Goal: Transaction & Acquisition: Purchase product/service

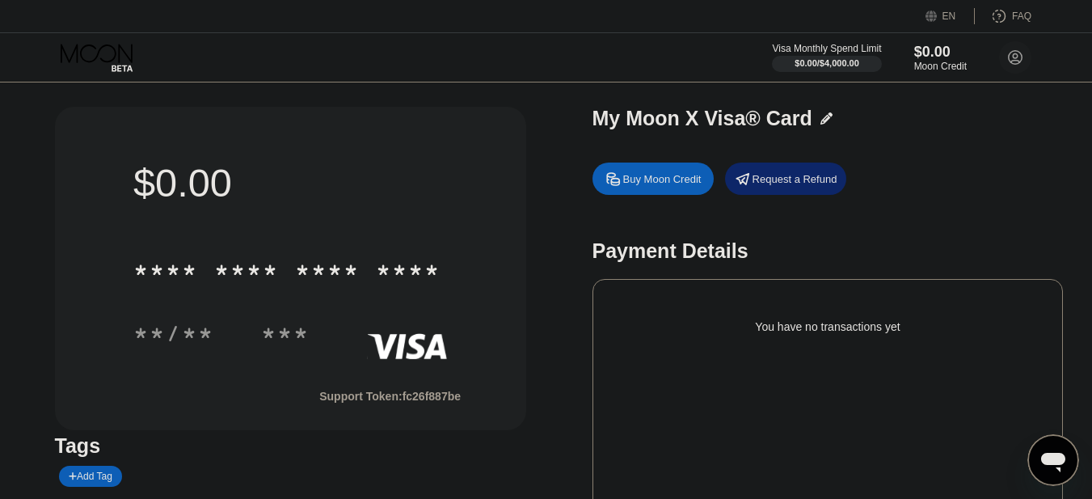
click at [651, 173] on div "Buy Moon Credit" at bounding box center [653, 178] width 121 height 32
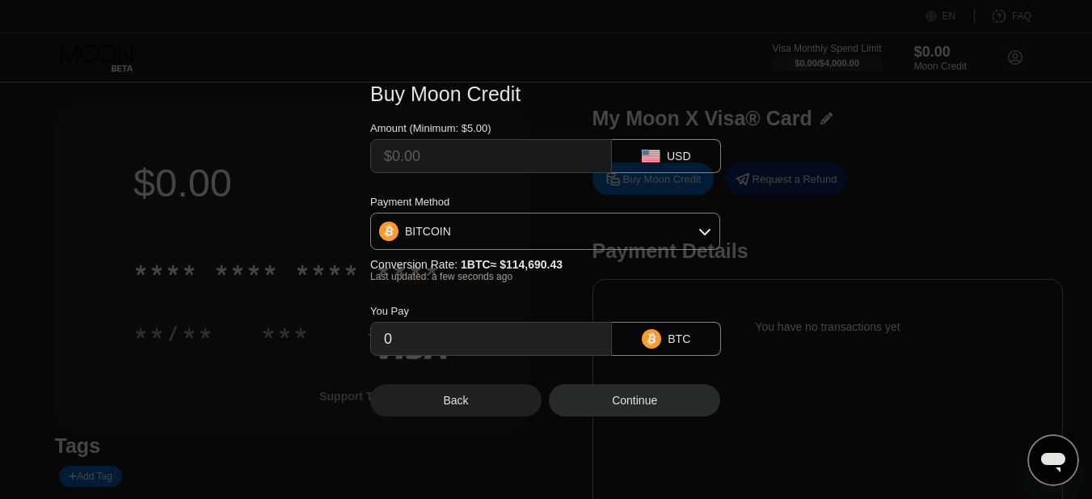
click at [524, 236] on div "BITCOIN" at bounding box center [545, 231] width 348 height 32
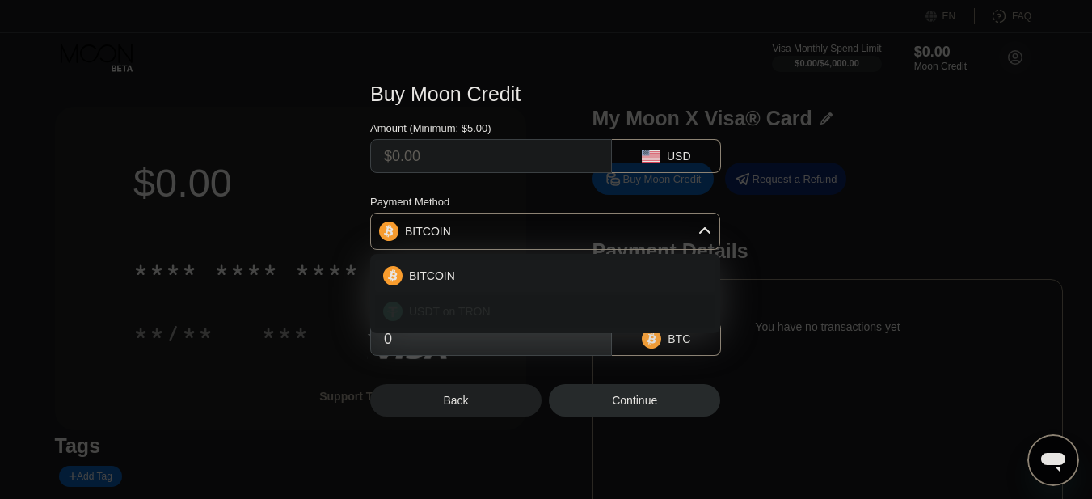
click at [487, 307] on div "USDT on TRON" at bounding box center [555, 311] width 305 height 13
type input "0.00"
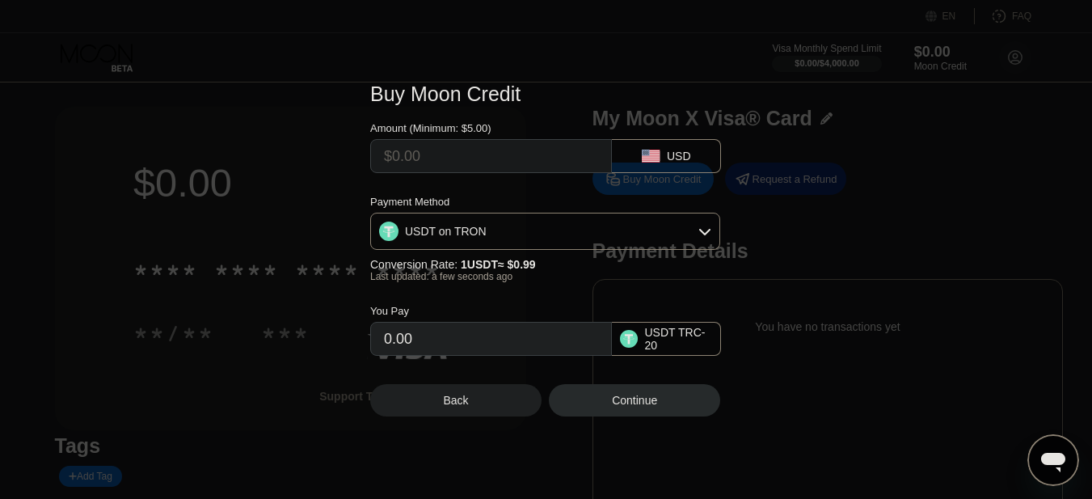
click at [475, 155] on input "text" at bounding box center [491, 156] width 214 height 32
type input "$9"
type input "9.09"
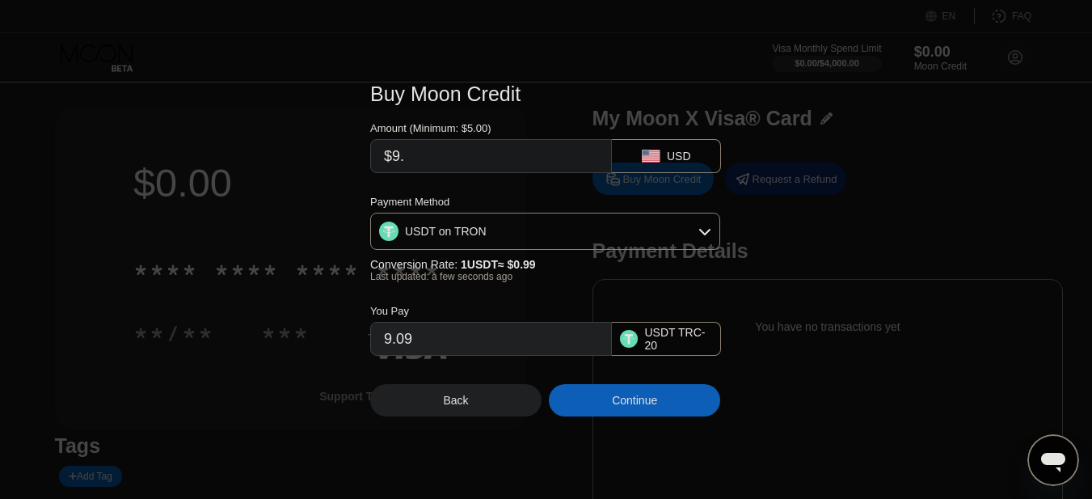
type input "$9.9"
type input "10.00"
type input "$9.95"
type input "10.05"
type input "$9.9"
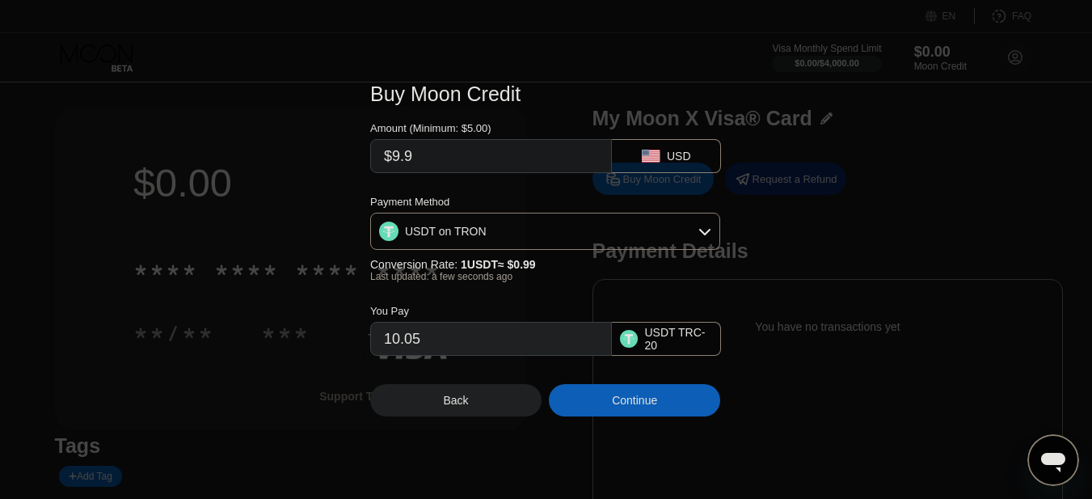
type input "10.00"
type input "$9.9"
click at [634, 407] on div "Continue" at bounding box center [634, 400] width 45 height 13
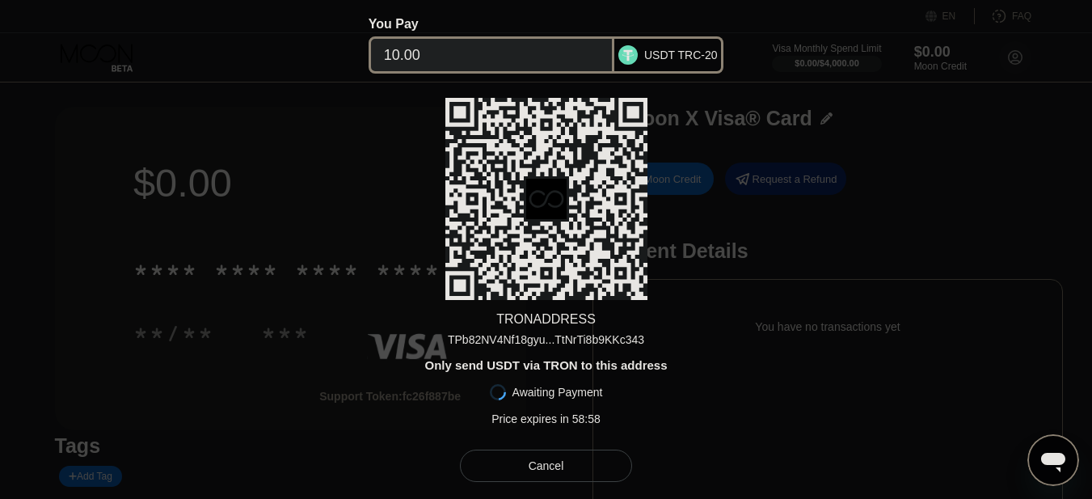
click at [538, 335] on div "TPb82NV4Nf18gyu...TtNrTi8b9KKc343" at bounding box center [546, 339] width 196 height 13
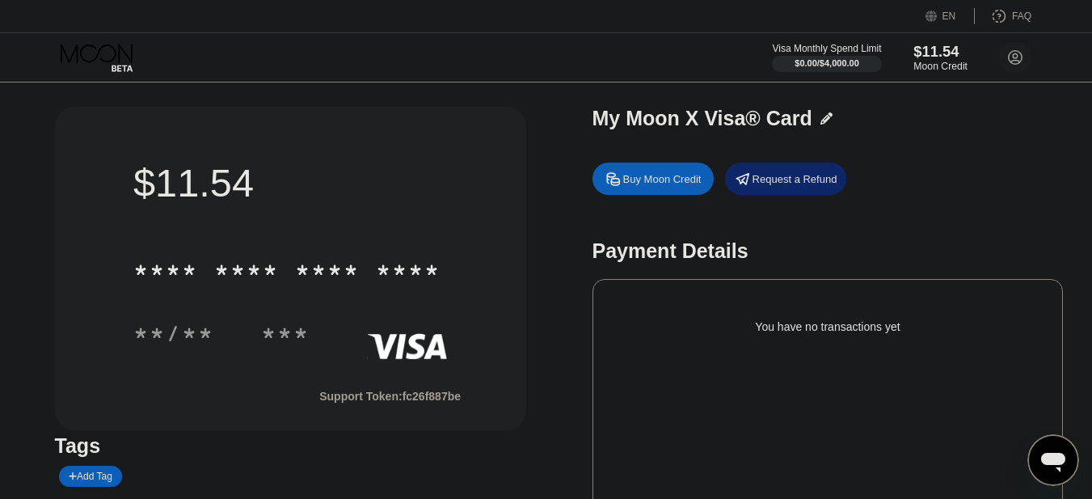
click at [940, 60] on div "$11.54" at bounding box center [940, 51] width 54 height 17
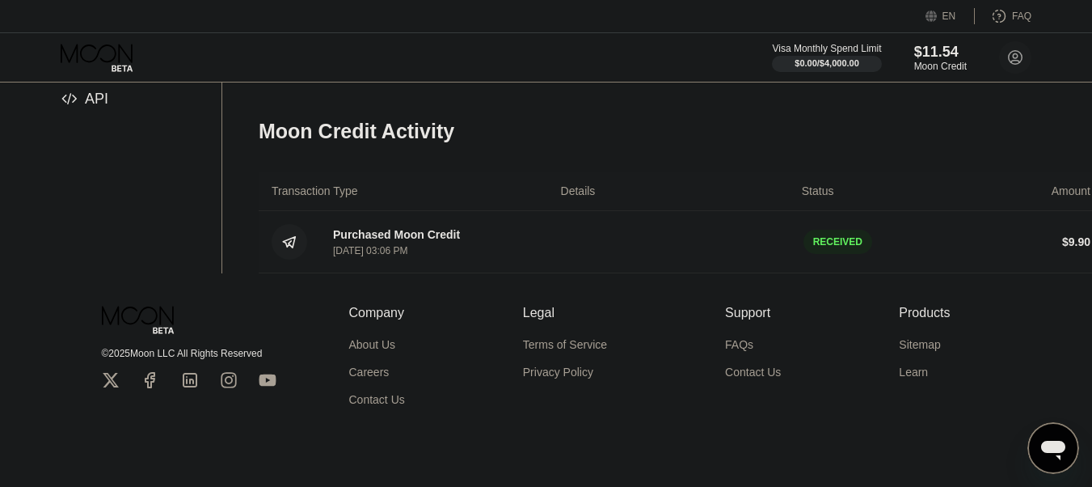
scroll to position [236, 0]
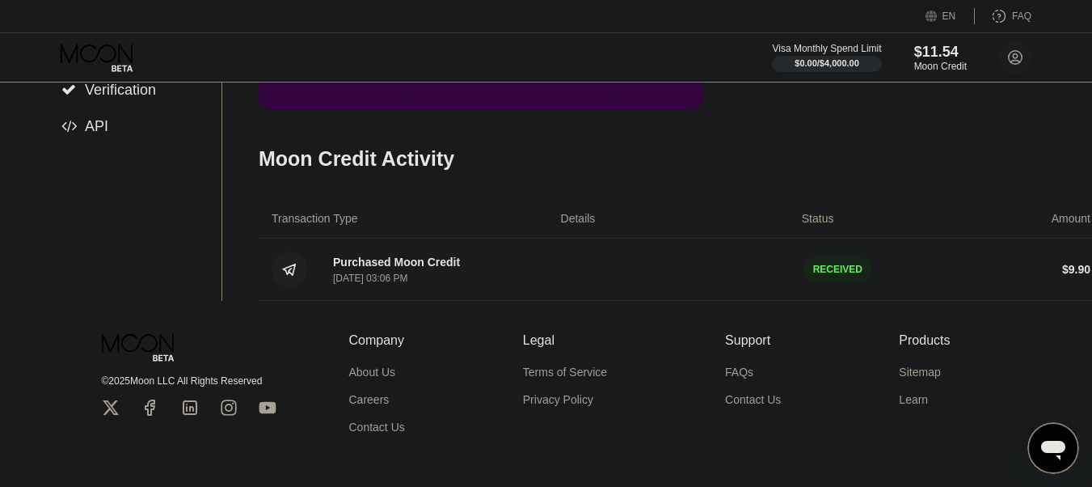
drag, startPoint x: 711, startPoint y: 306, endPoint x: 546, endPoint y: 301, distance: 165.0
click at [546, 301] on div "Purchased Moon Credit [DATE] 03:06 PM RECEIVED $ 9.90" at bounding box center [681, 269] width 845 height 62
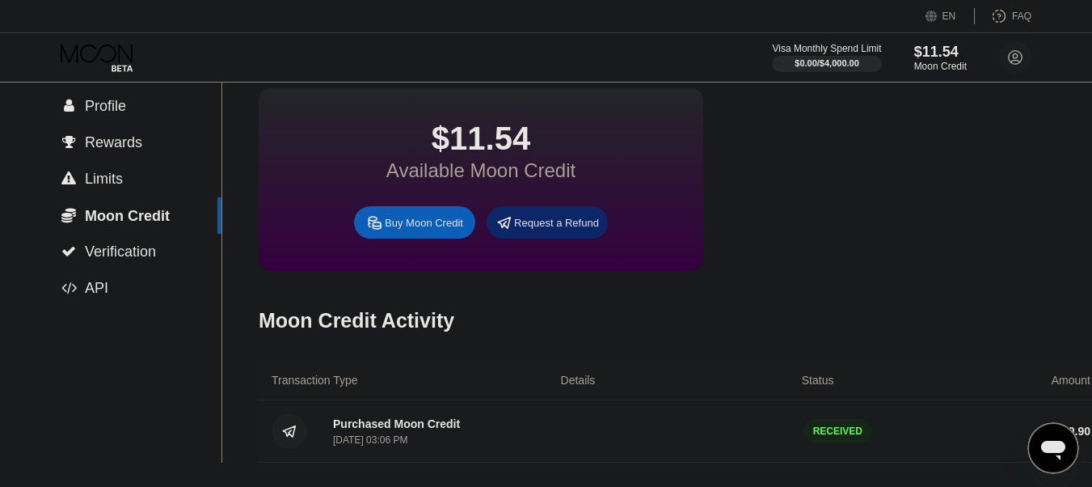
scroll to position [0, 0]
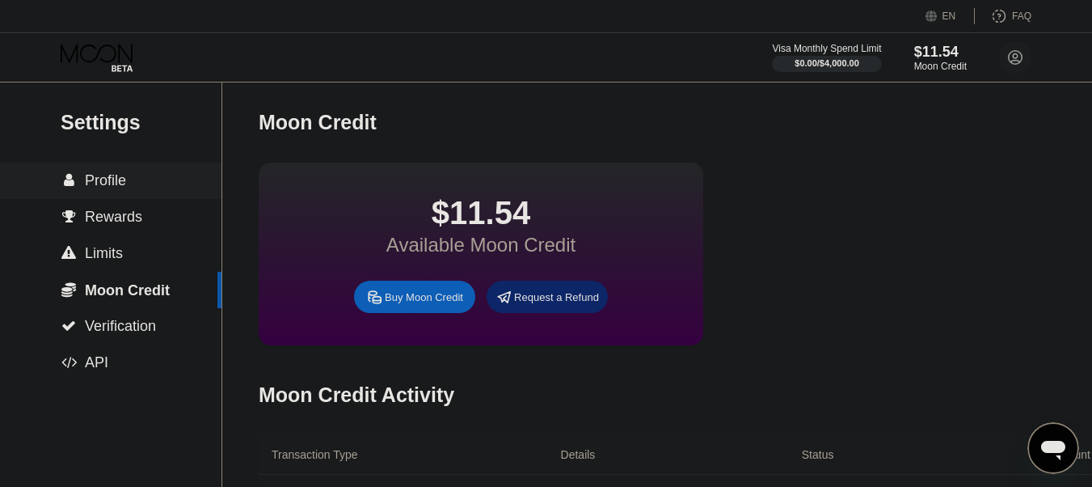
click at [112, 176] on span "Profile" at bounding box center [105, 180] width 41 height 16
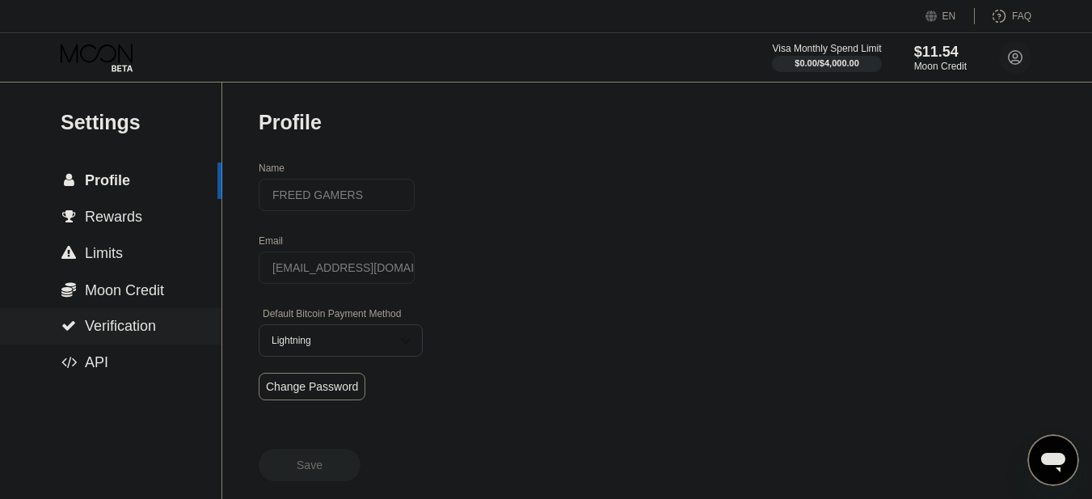
click at [105, 327] on span "Verification" at bounding box center [120, 326] width 71 height 16
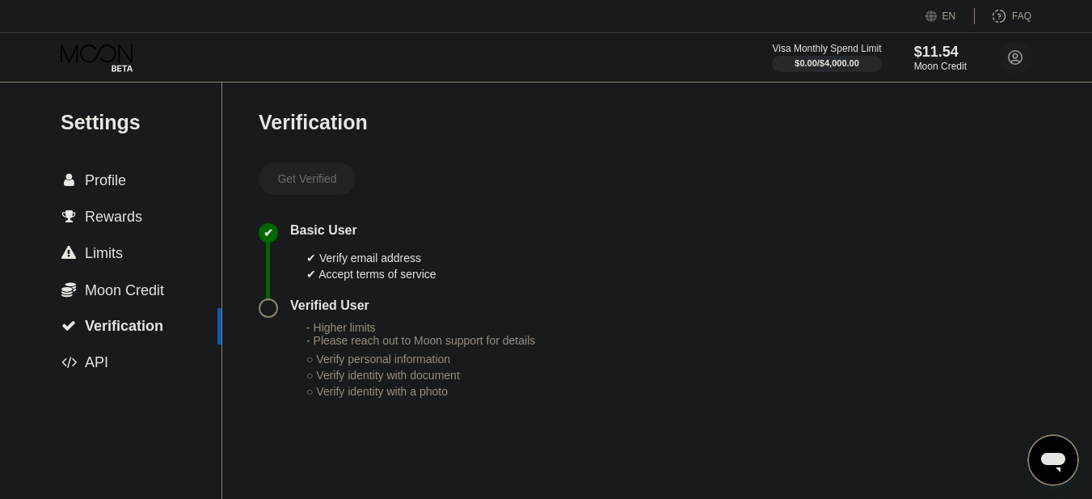
click at [111, 289] on span "Moon Credit" at bounding box center [124, 290] width 79 height 16
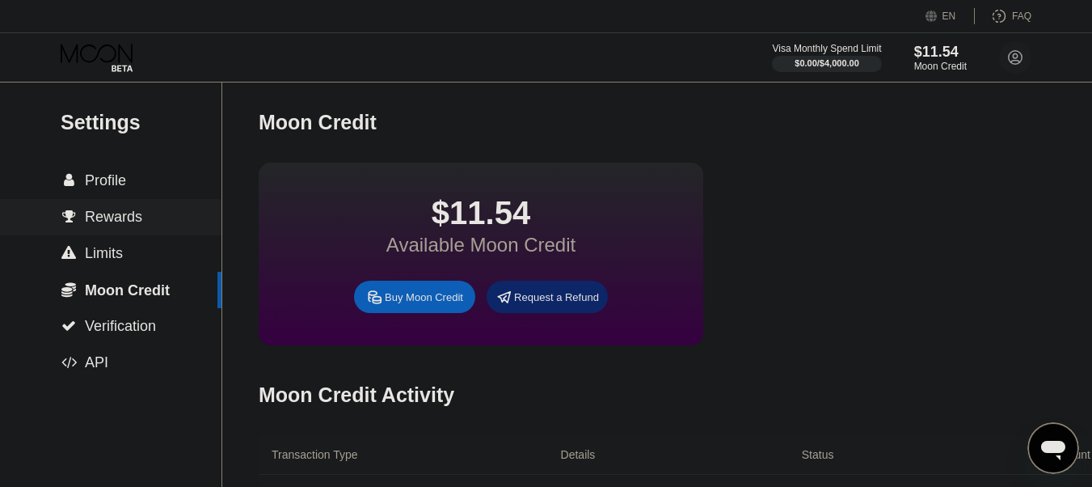
click at [109, 217] on span "Rewards" at bounding box center [113, 217] width 57 height 16
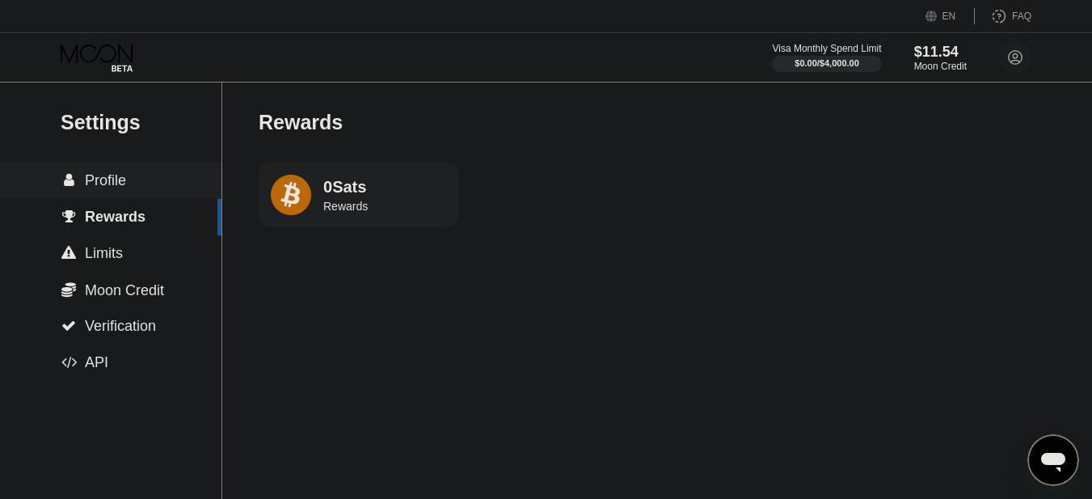
click at [109, 179] on span "Profile" at bounding box center [105, 180] width 41 height 16
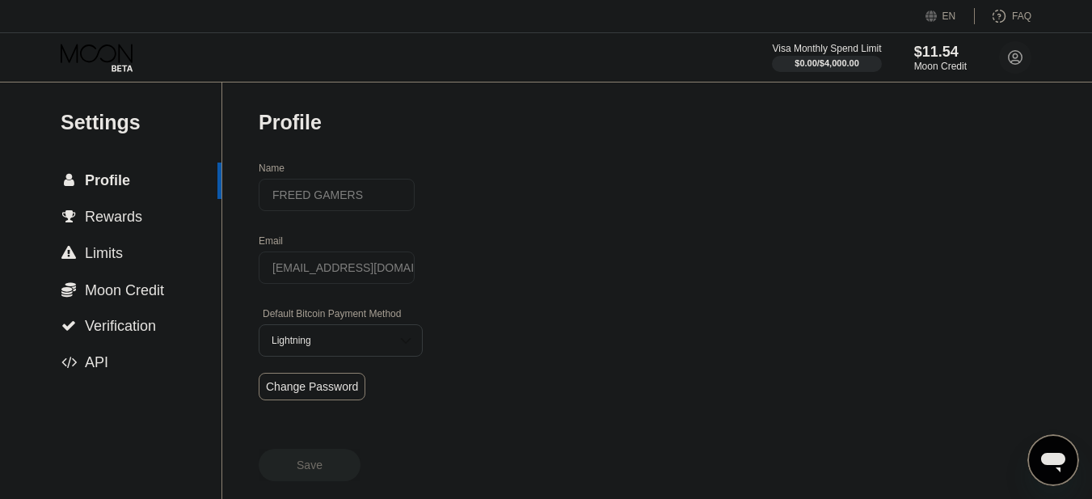
click at [117, 62] on icon at bounding box center [98, 58] width 75 height 28
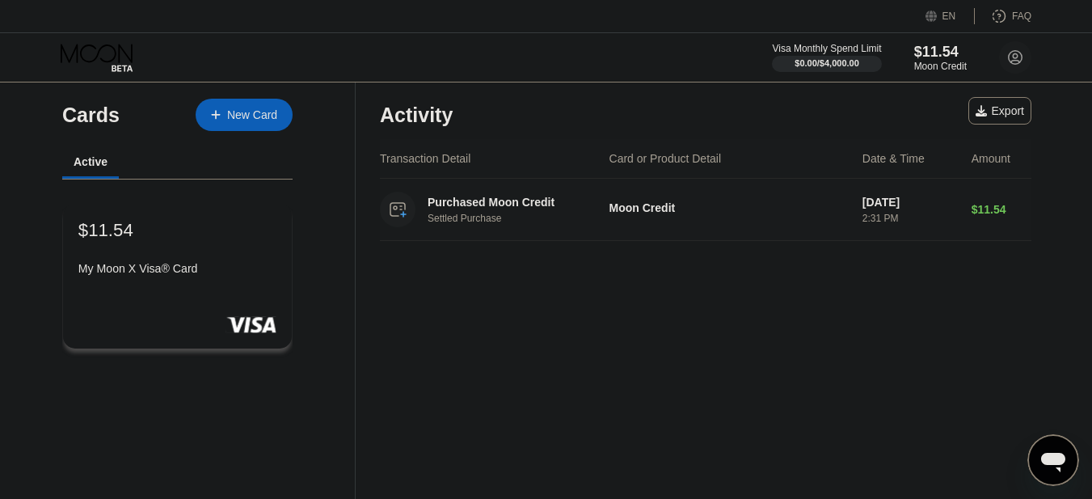
click at [228, 281] on div "My Moon X Visa® Card" at bounding box center [177, 271] width 198 height 19
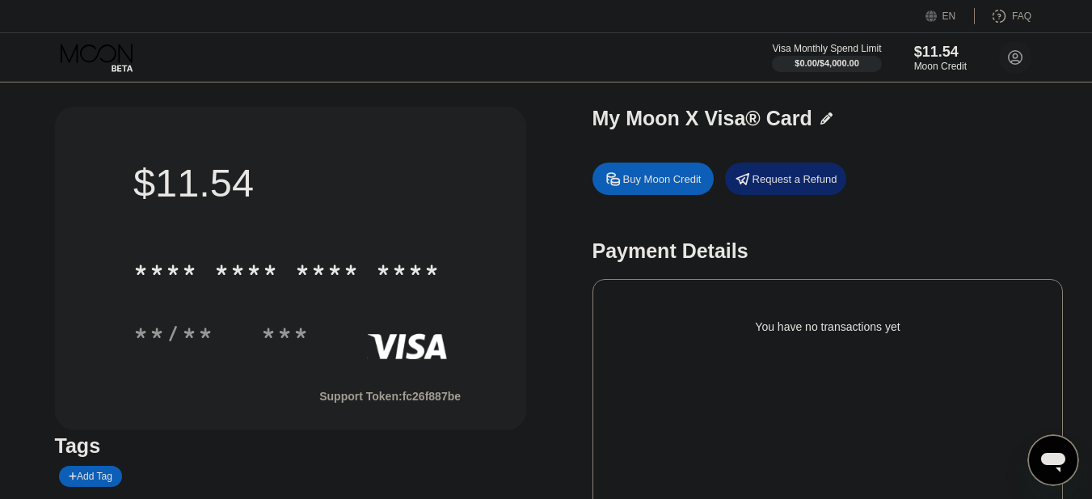
click at [327, 190] on div "$11.54" at bounding box center [290, 182] width 314 height 45
click at [330, 358] on div "$11.54 * * * * * * * * * * * * **** **/** ***" at bounding box center [290, 259] width 365 height 251
click at [302, 327] on div "***" at bounding box center [285, 336] width 49 height 26
click at [355, 266] on div "* * * *" at bounding box center [327, 272] width 65 height 26
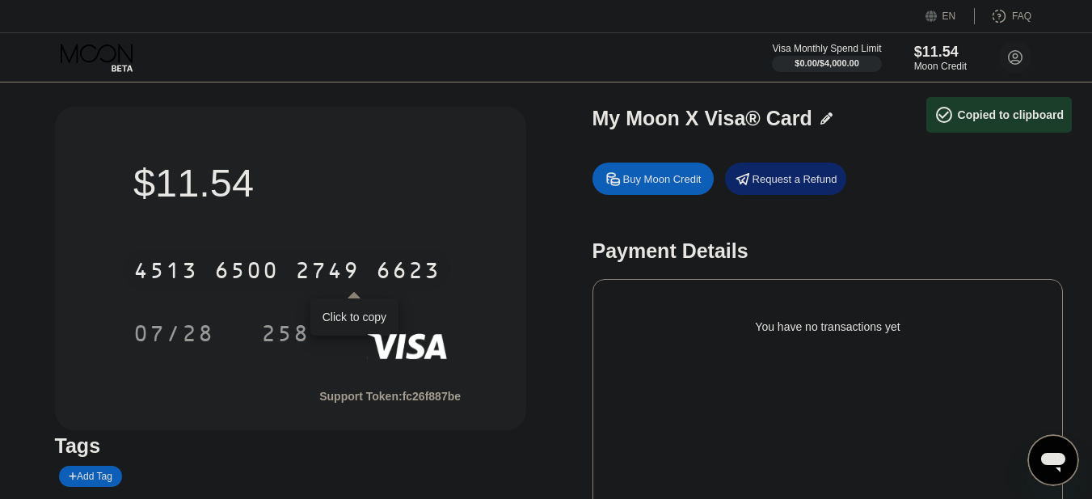
click at [340, 280] on div "2749" at bounding box center [327, 272] width 65 height 26
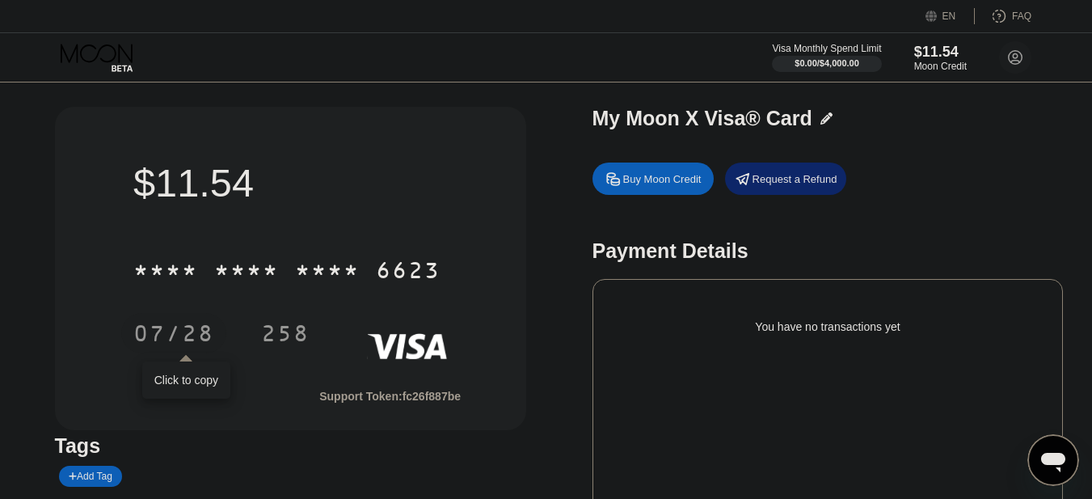
click at [178, 336] on div "07/28" at bounding box center [173, 336] width 81 height 26
click at [270, 323] on div "258" at bounding box center [285, 333] width 73 height 40
click at [175, 273] on div "* * * *" at bounding box center [165, 272] width 65 height 26
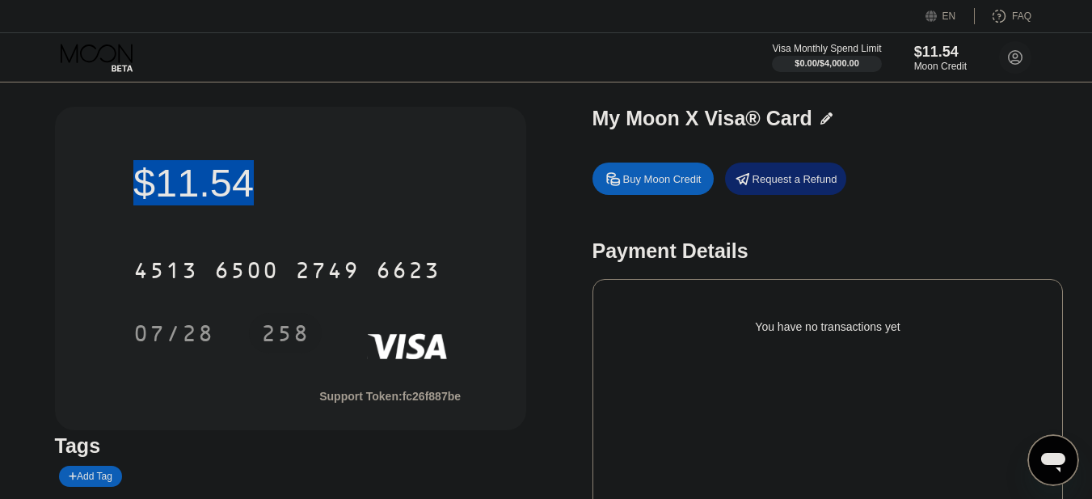
drag, startPoint x: 137, startPoint y: 183, endPoint x: 285, endPoint y: 178, distance: 148.0
click at [285, 178] on div "$11.54" at bounding box center [290, 182] width 314 height 45
